Goal: Task Accomplishment & Management: Use online tool/utility

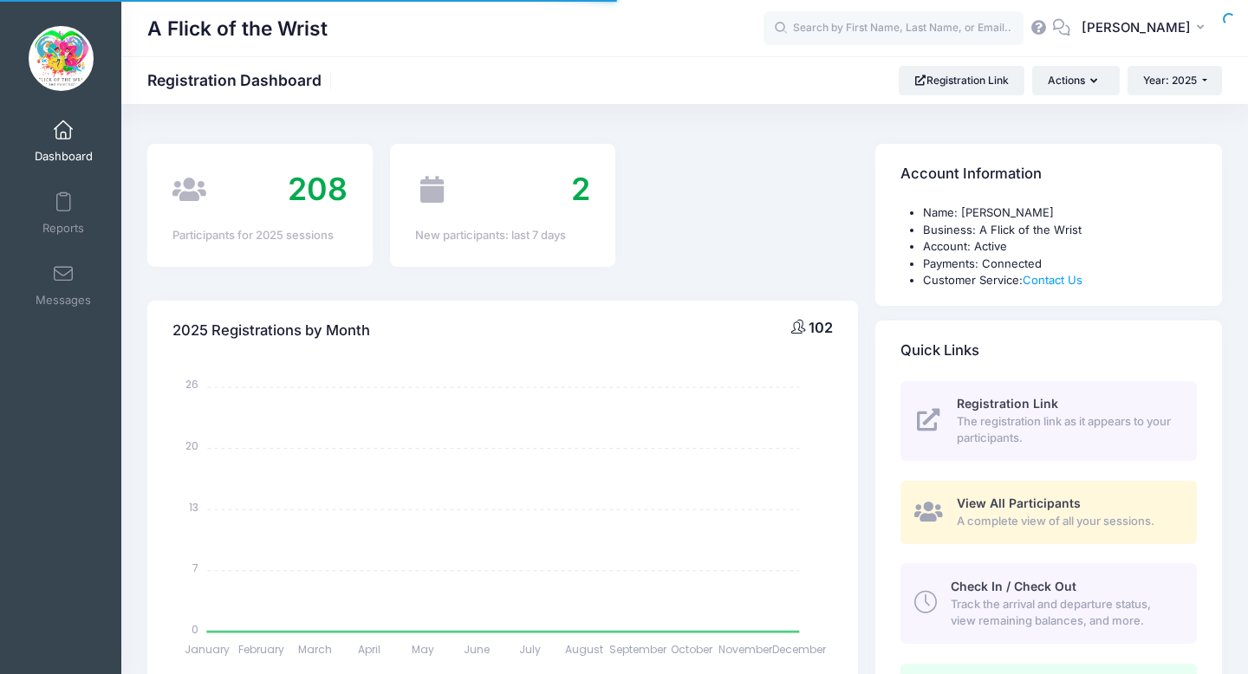
select select
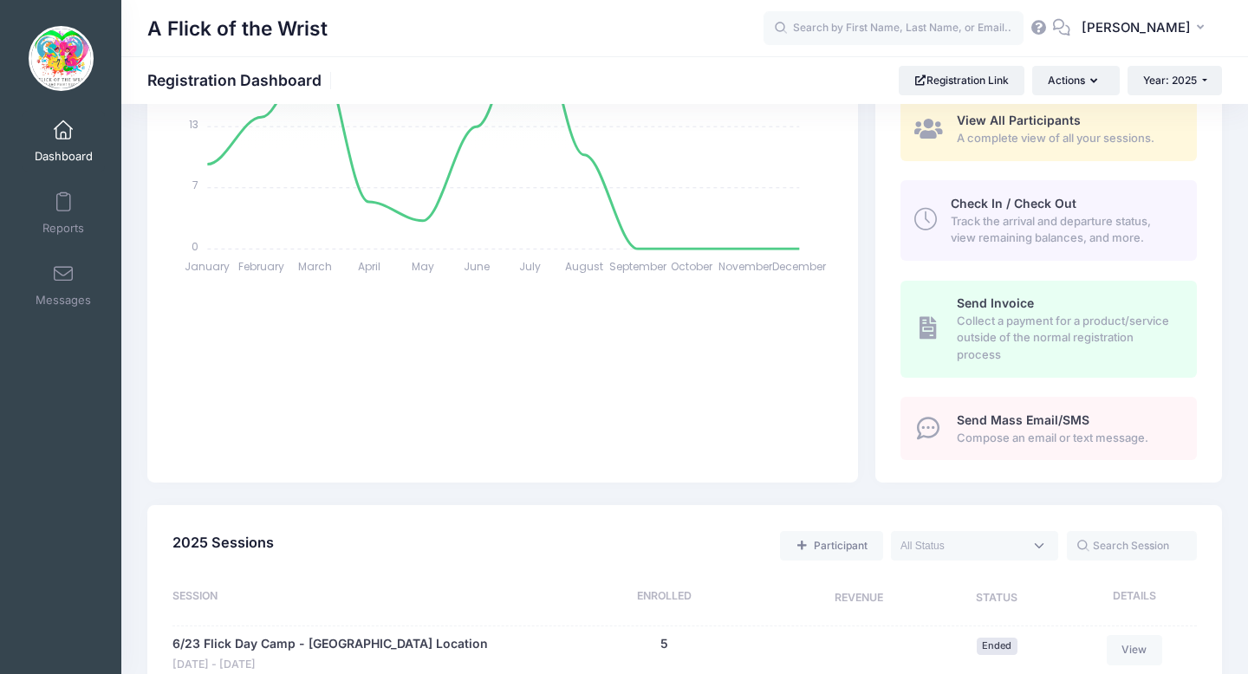
scroll to position [368, 0]
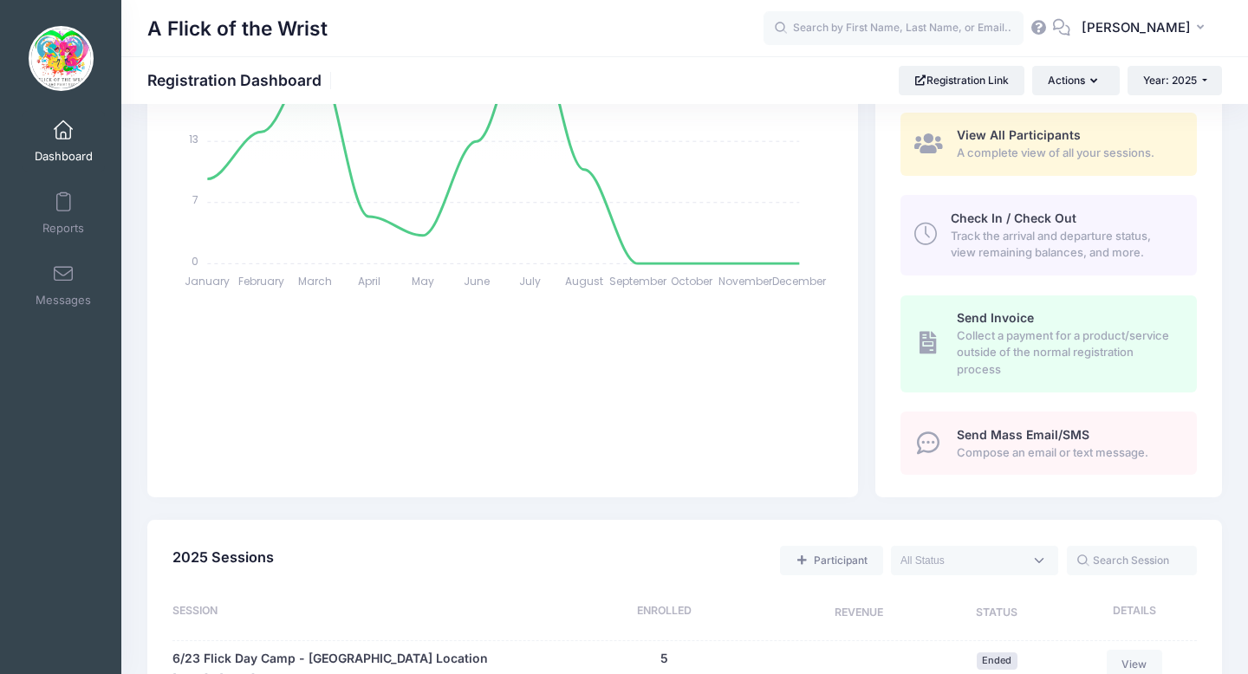
click at [953, 229] on span "Track the arrival and departure status, view remaining balances, and more." at bounding box center [1063, 245] width 226 height 34
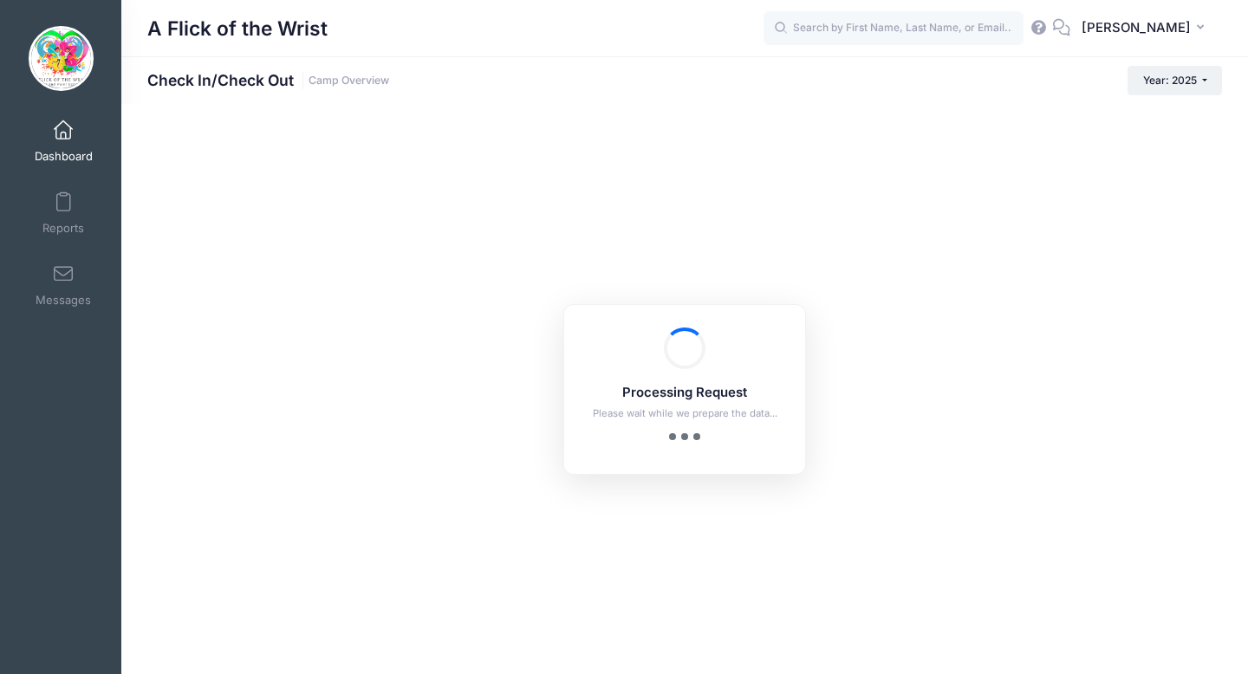
checkbox input "true"
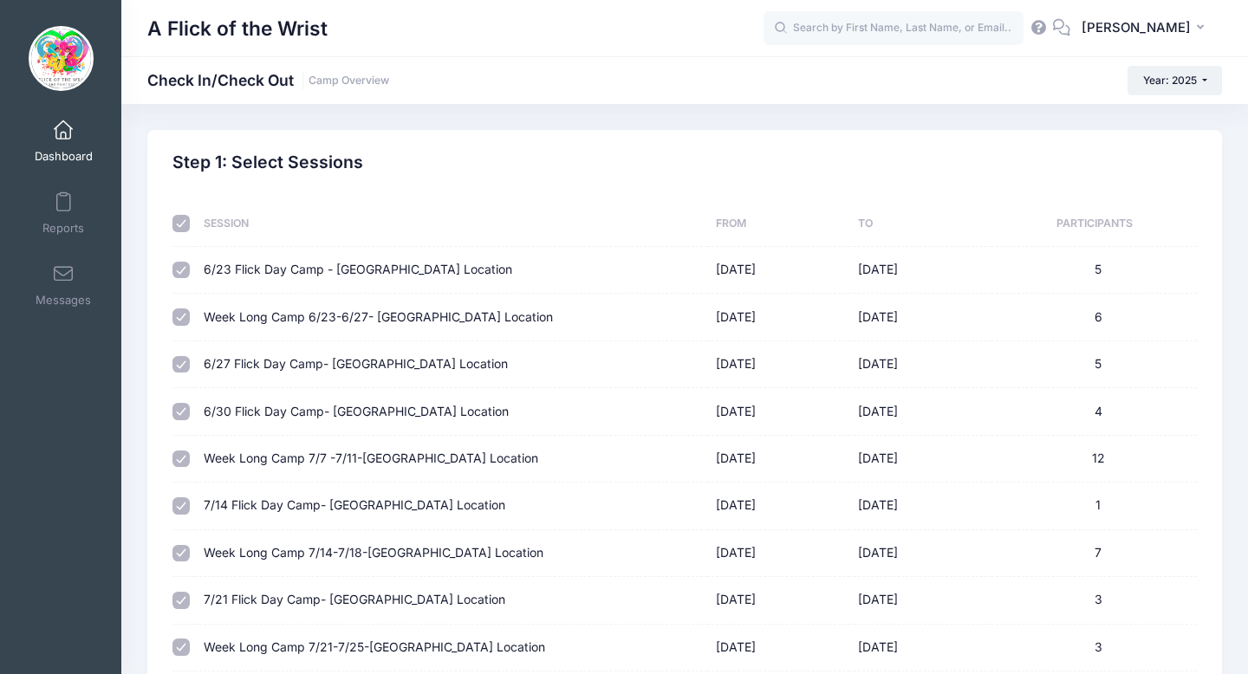
scroll to position [595, 0]
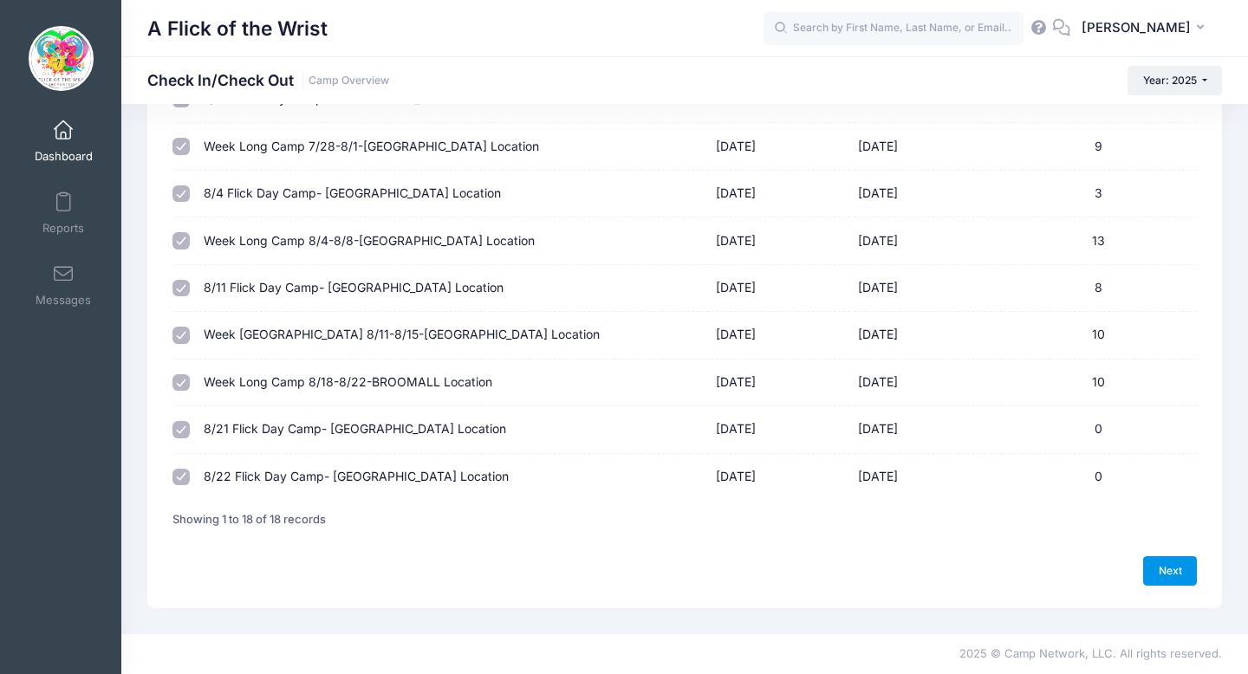
click at [1150, 570] on link "Next" at bounding box center [1170, 570] width 54 height 29
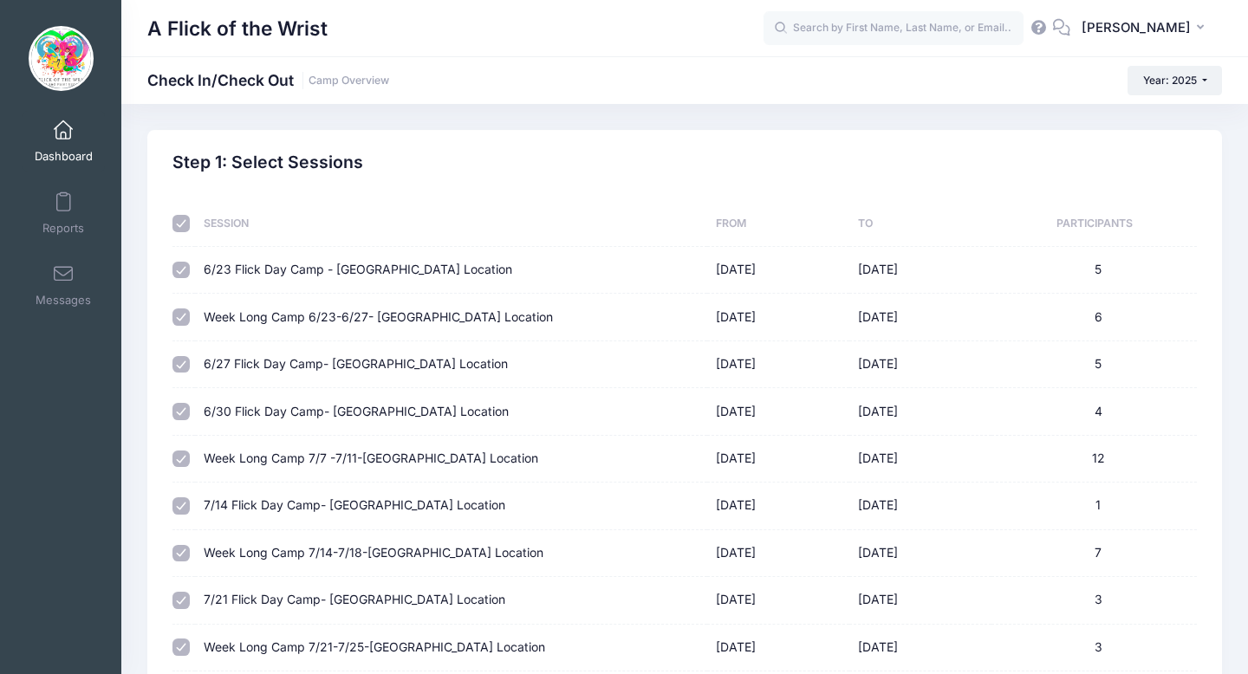
select select "10"
